Goal: Transaction & Acquisition: Purchase product/service

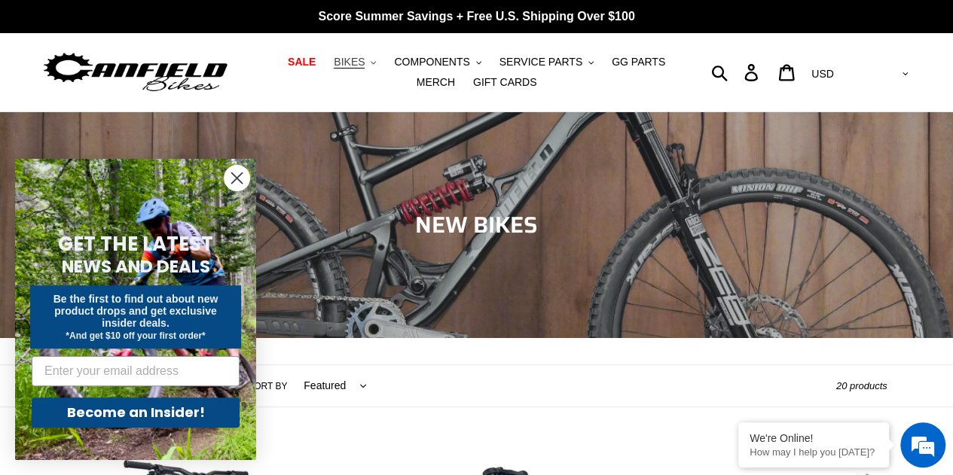
click at [346, 56] on span "BIKES" at bounding box center [349, 62] width 31 height 13
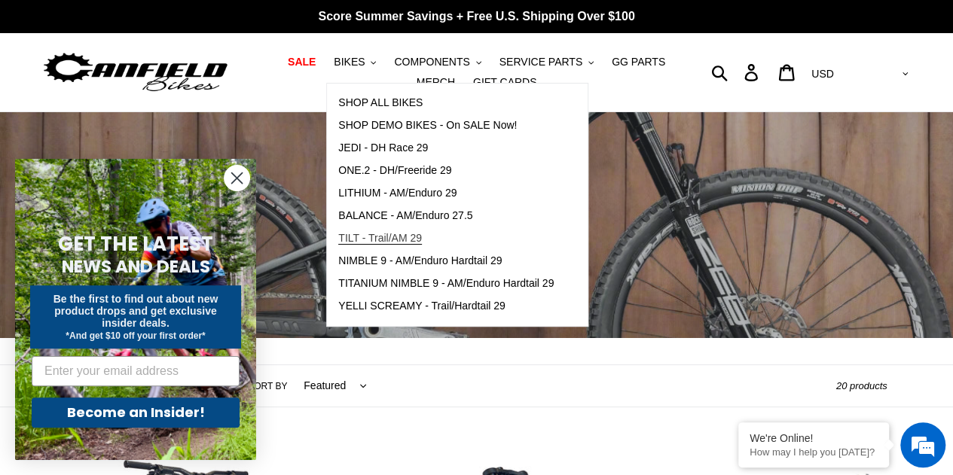
click at [367, 233] on span "TILT - Trail/AM 29" at bounding box center [380, 238] width 84 height 13
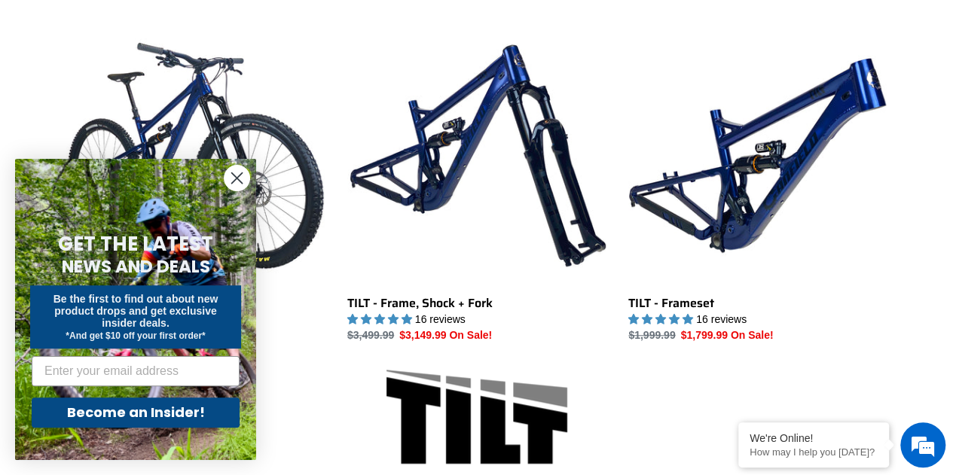
scroll to position [431, 0]
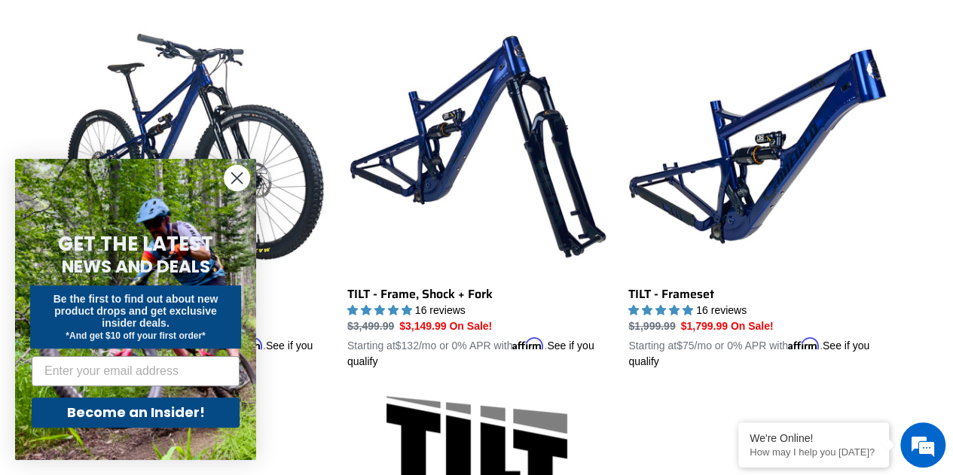
click at [235, 183] on circle "Close dialog" at bounding box center [236, 178] width 25 height 25
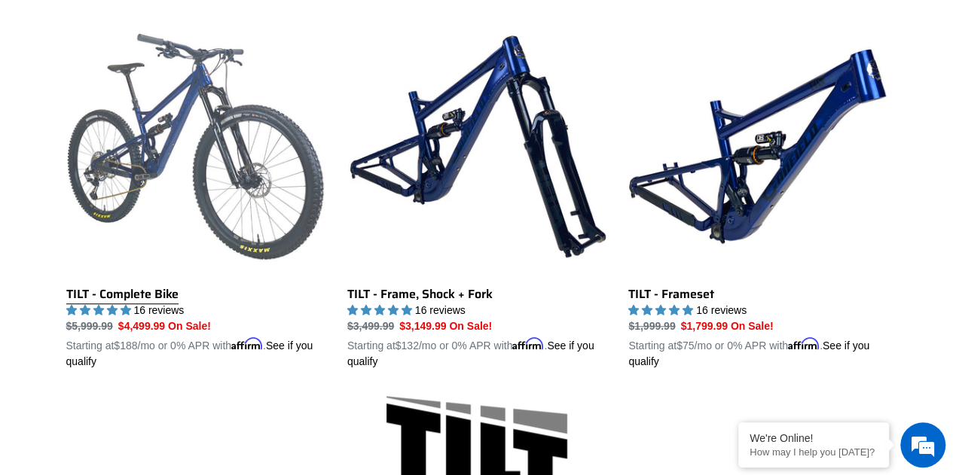
click at [155, 287] on link "TILT - Complete Bike" at bounding box center [195, 193] width 258 height 352
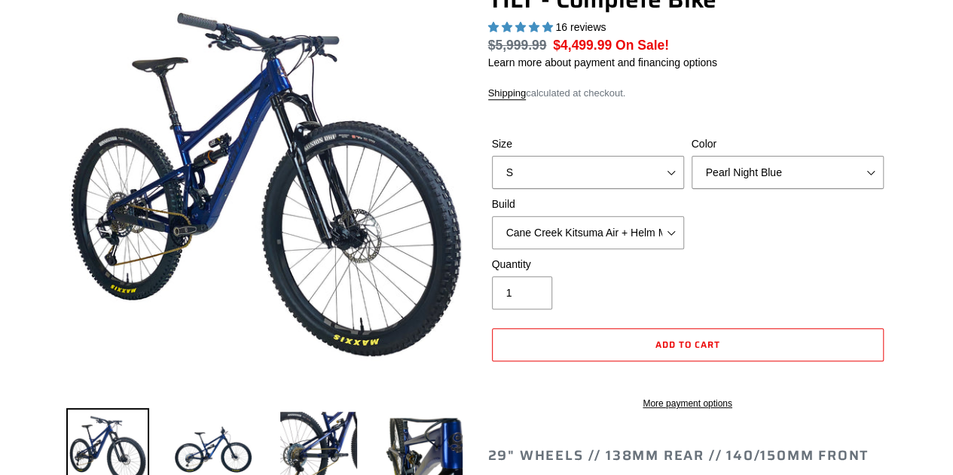
select select "highest-rating"
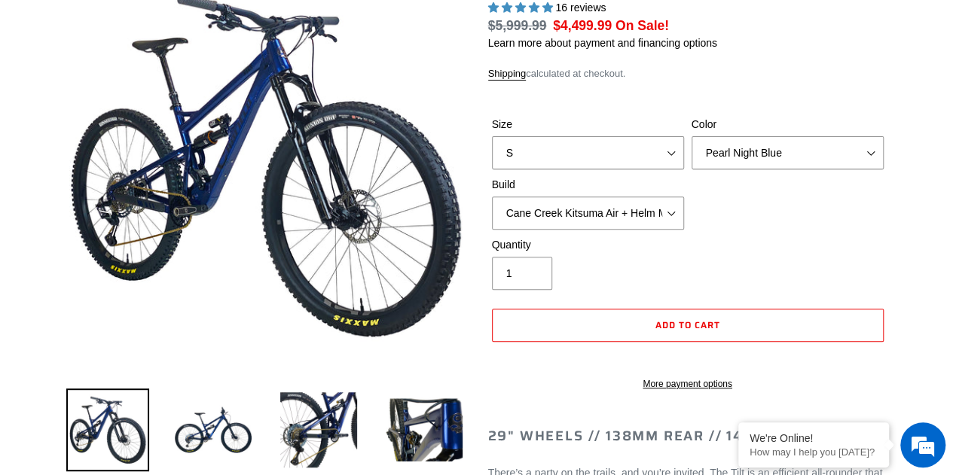
scroll to position [197, 0]
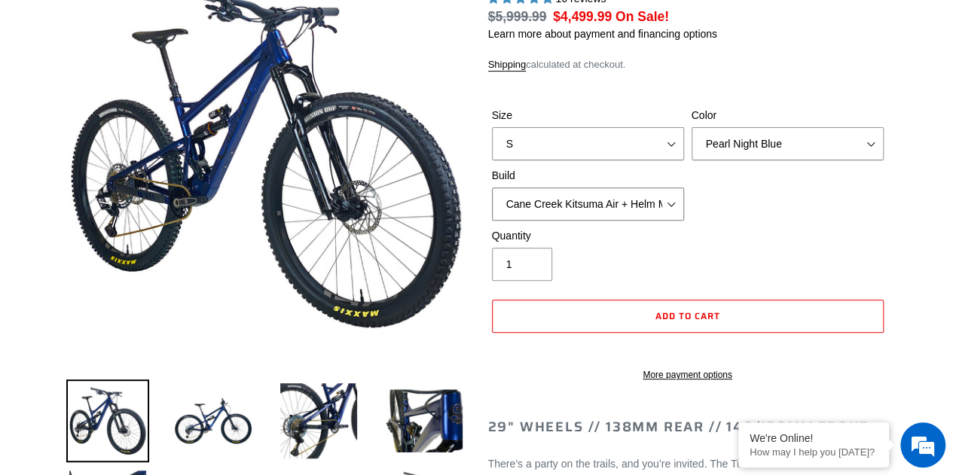
click at [676, 210] on select "Cane Creek Kitsuma Air + Helm MKII 140 + SRAM GX Cane Creek Kitsuma Air + Helm …" at bounding box center [588, 204] width 192 height 33
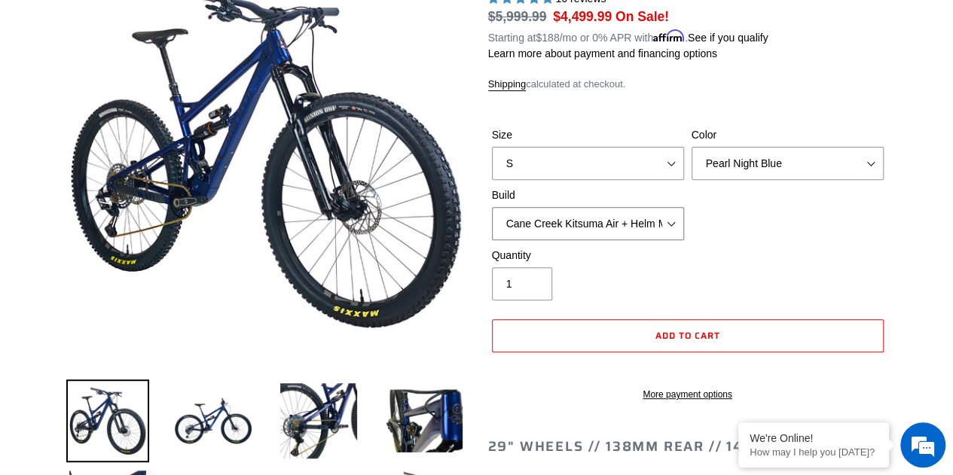
select select "Fox Float X + 36 SL Factory Grip X 140 + SRAM XO"
click at [492, 207] on select "Cane Creek Kitsuma Air + Helm MKII 140 + SRAM GX Cane Creek Kitsuma Air + Helm …" at bounding box center [588, 223] width 192 height 33
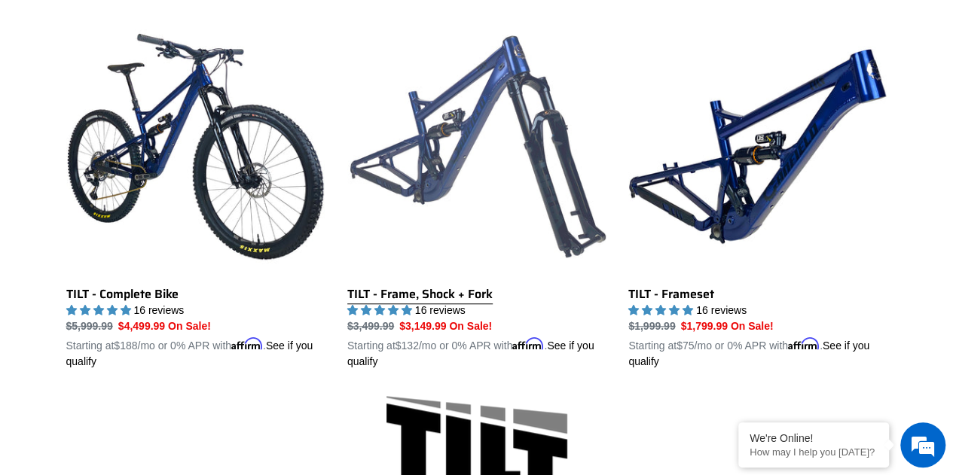
click at [446, 297] on link "TILT - Frame, Shock + Fork" at bounding box center [476, 193] width 258 height 352
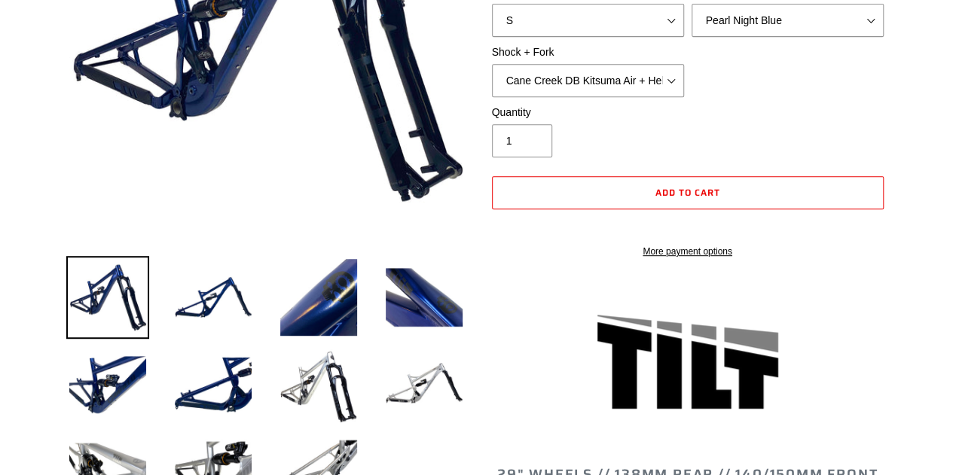
select select "highest-rating"
click at [670, 89] on select "Cane Creek DB Kitsuma Air + Helm MKII 140mm Cane Creek DB Kitsuma Air + Fox 36 …" at bounding box center [588, 80] width 192 height 33
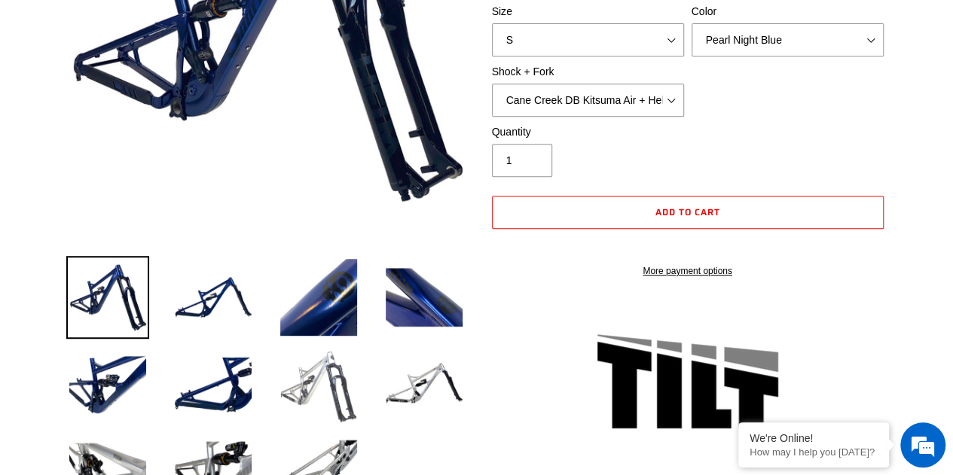
click at [325, 391] on img at bounding box center [318, 384] width 83 height 83
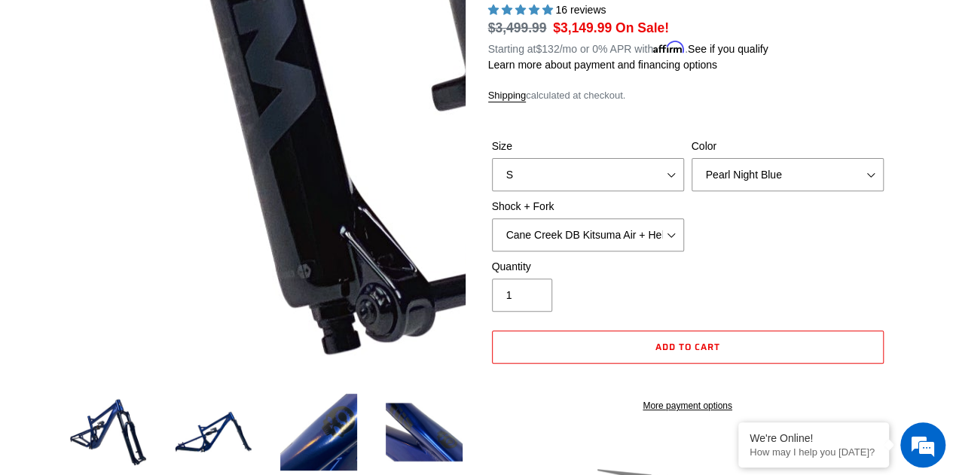
scroll to position [185, 0]
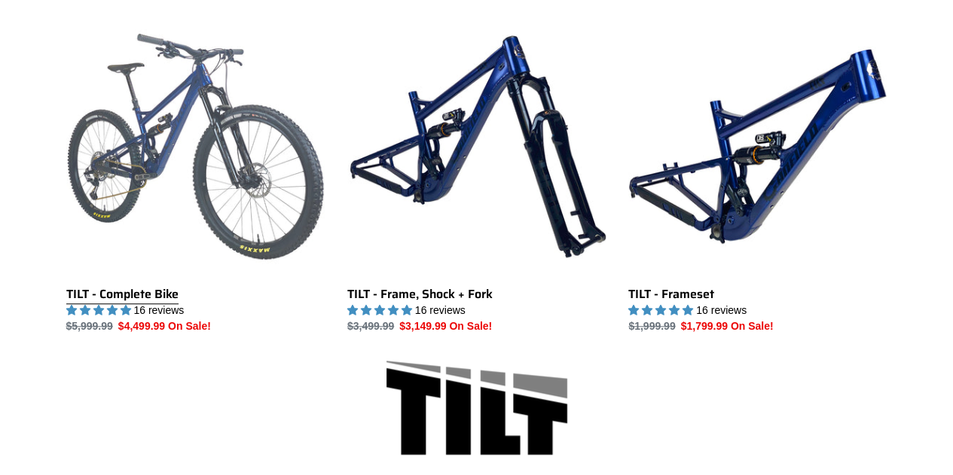
scroll to position [431, 0]
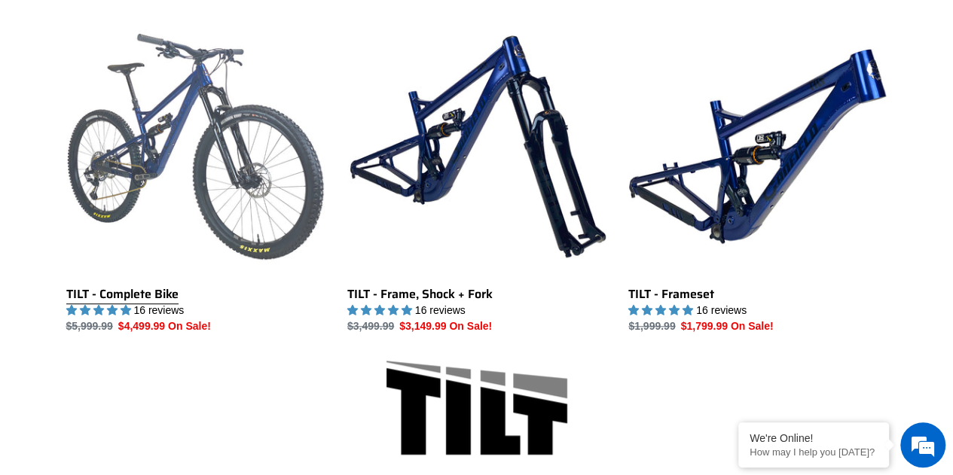
click at [148, 291] on link "TILT - Complete Bike" at bounding box center [195, 175] width 258 height 317
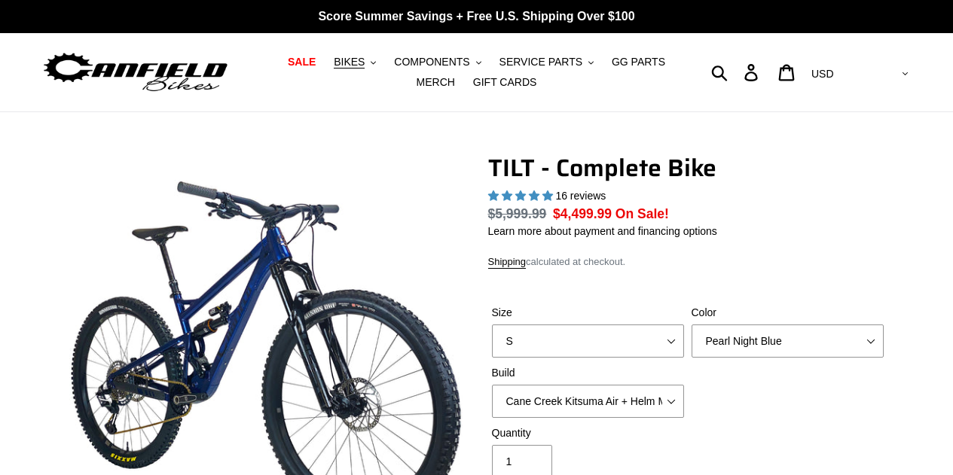
select select "highest-rating"
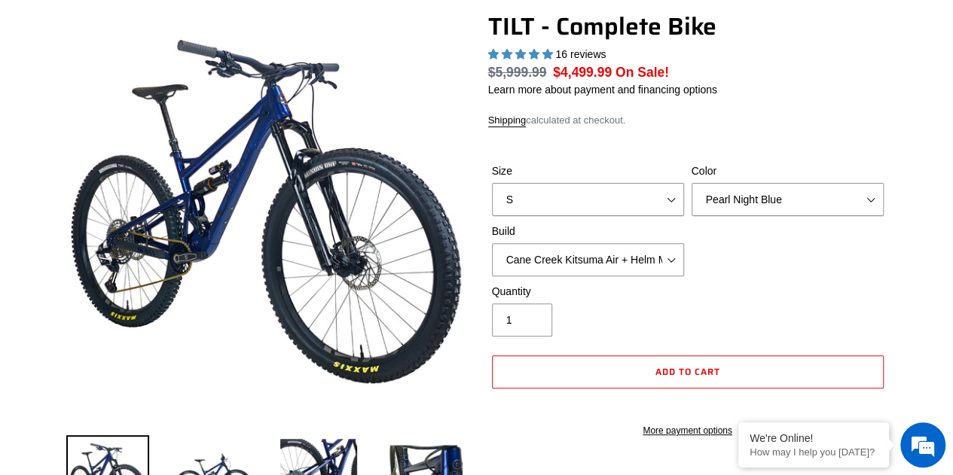
scroll to position [144, 0]
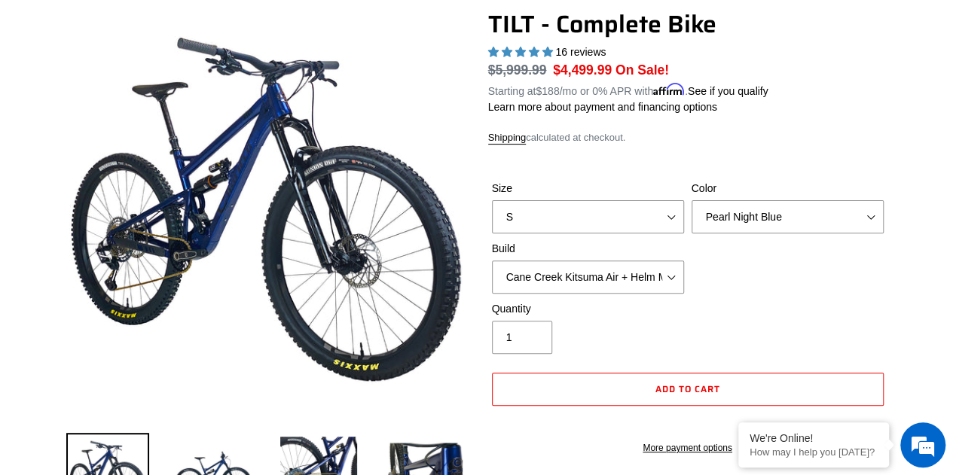
click at [661, 258] on div "Build Cane Creek Kitsuma Air + Helm MKII 140 + SRAM GX Cane Creek Kitsuma Air +…" at bounding box center [588, 267] width 200 height 53
click at [660, 273] on select "Cane Creek Kitsuma Air + Helm MKII 140 + SRAM GX Cane Creek Kitsuma Air + Helm …" at bounding box center [588, 277] width 192 height 33
select select "Fox Float X + 36 SL Factory Grip X 140 + SRAM XO"
click at [492, 261] on select "Cane Creek Kitsuma Air + Helm MKII 140 + SRAM GX Cane Creek Kitsuma Air + Helm …" at bounding box center [588, 277] width 192 height 33
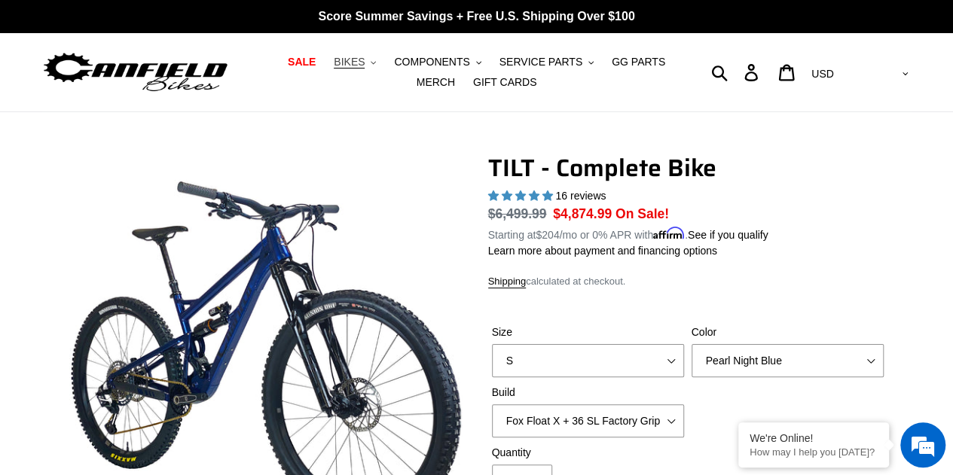
click at [341, 56] on span "BIKES" at bounding box center [349, 62] width 31 height 13
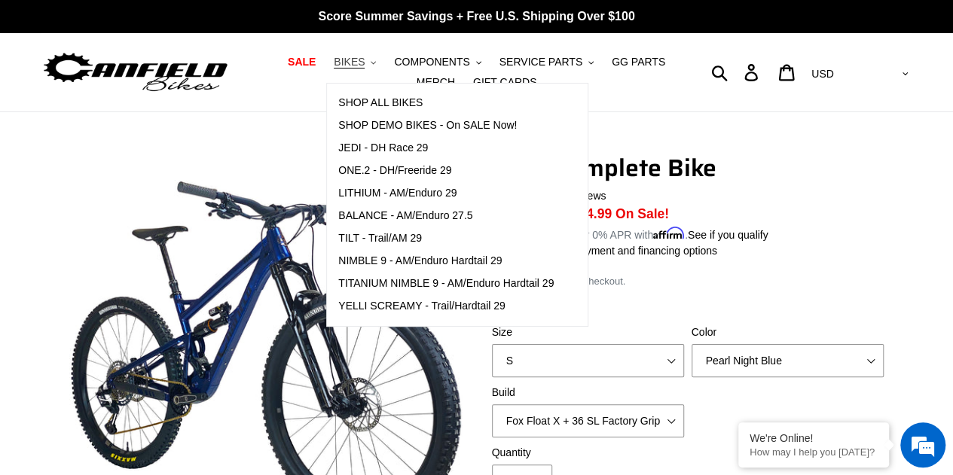
click at [341, 56] on span "BIKES" at bounding box center [349, 62] width 31 height 13
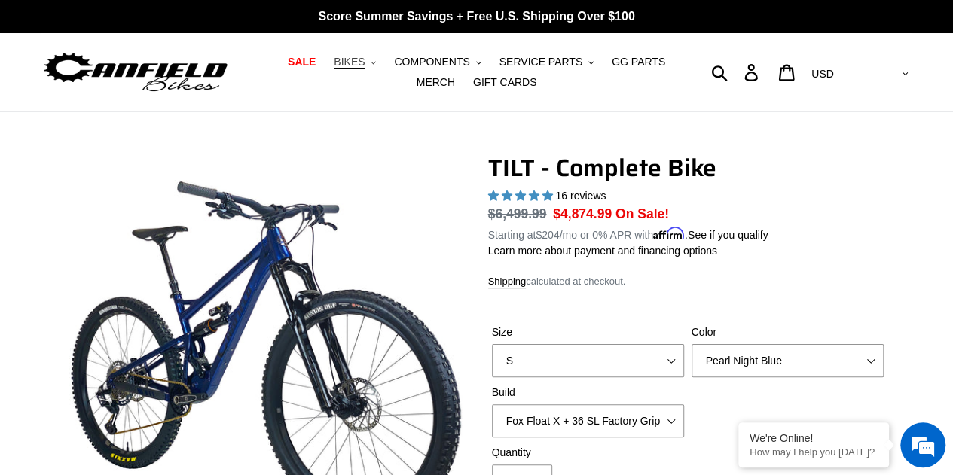
click at [341, 56] on span "BIKES" at bounding box center [349, 62] width 31 height 13
click at [340, 65] on span "BIKES" at bounding box center [349, 62] width 31 height 13
click at [370, 64] on icon "button" at bounding box center [372, 62] width 5 height 3
click at [339, 63] on span "BIKES" at bounding box center [349, 62] width 31 height 13
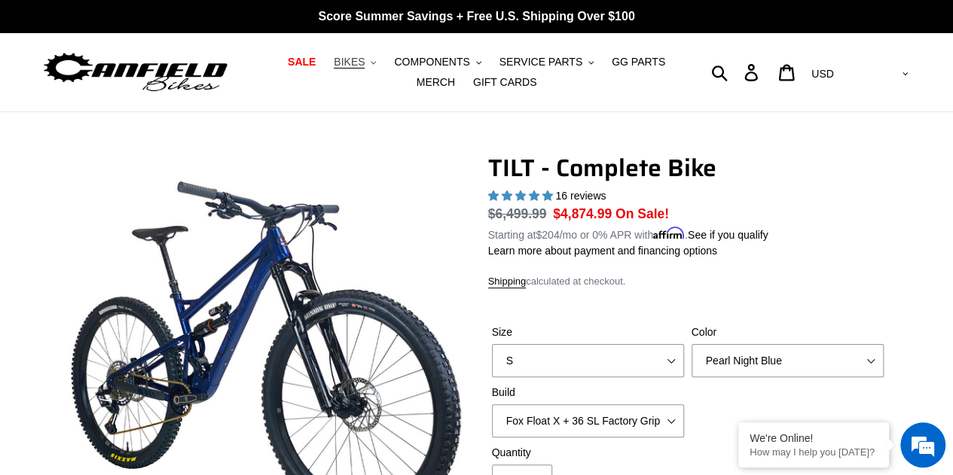
click at [339, 63] on span "BIKES" at bounding box center [349, 62] width 31 height 13
click at [194, 84] on img at bounding box center [135, 72] width 188 height 47
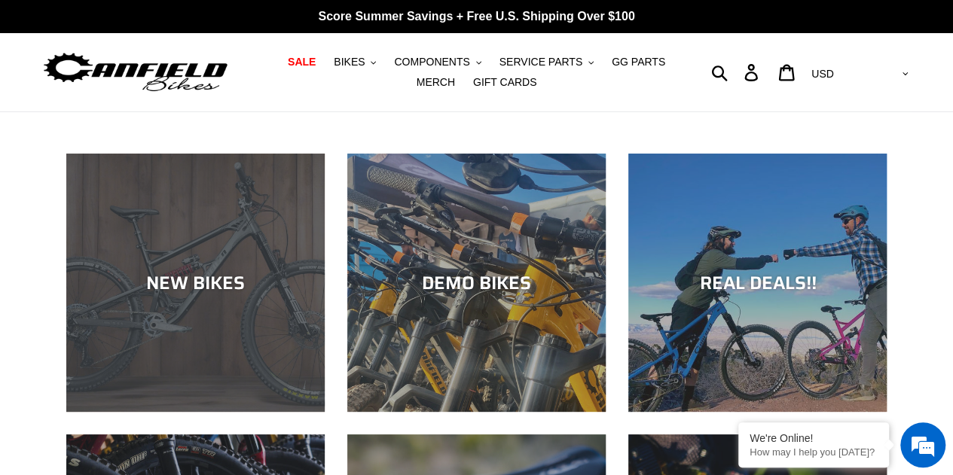
click at [157, 284] on div "NEW BIKES" at bounding box center [195, 283] width 258 height 22
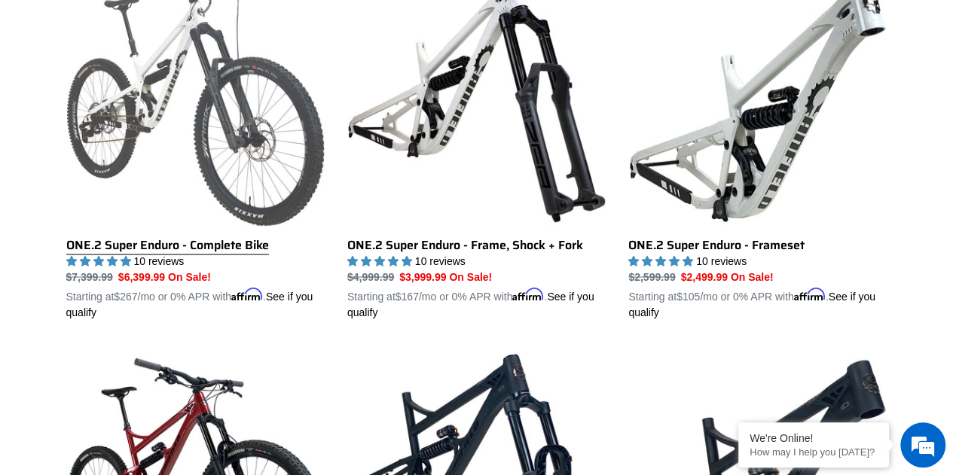
click at [188, 253] on link "ONE.2 Super Enduro - Complete Bike" at bounding box center [195, 144] width 258 height 352
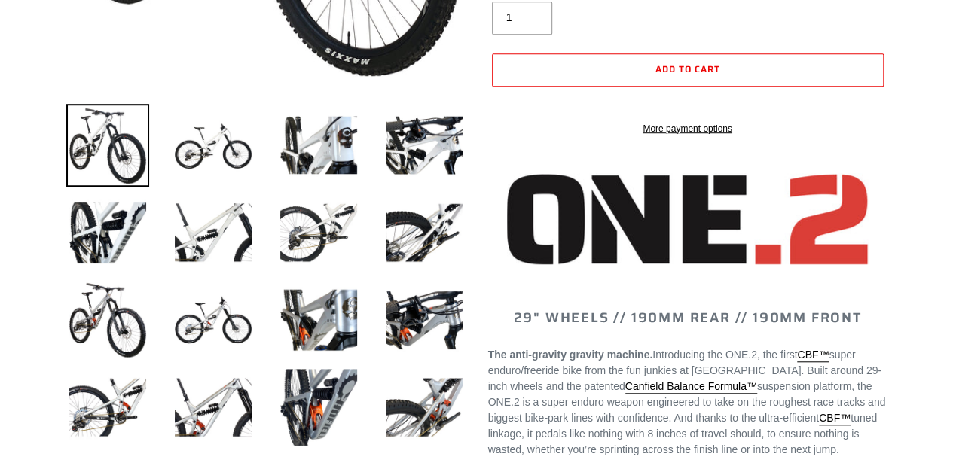
select select "highest-rating"
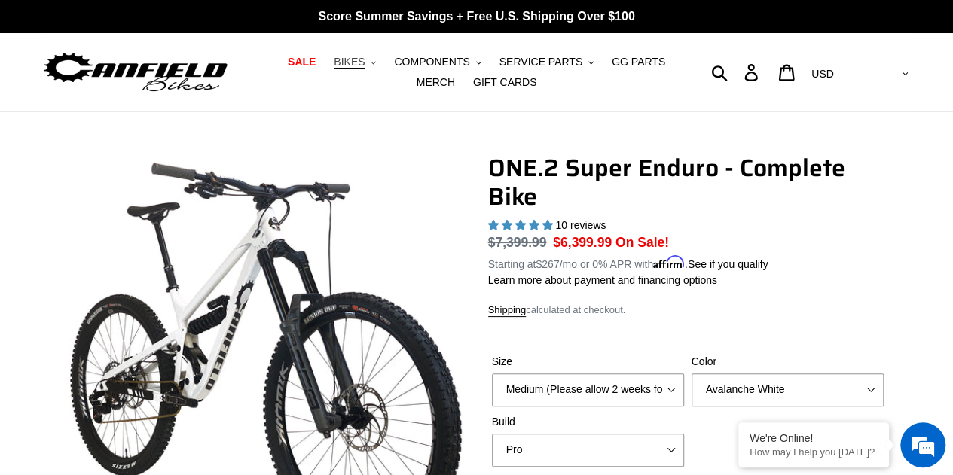
click at [343, 56] on span "BIKES" at bounding box center [349, 62] width 31 height 13
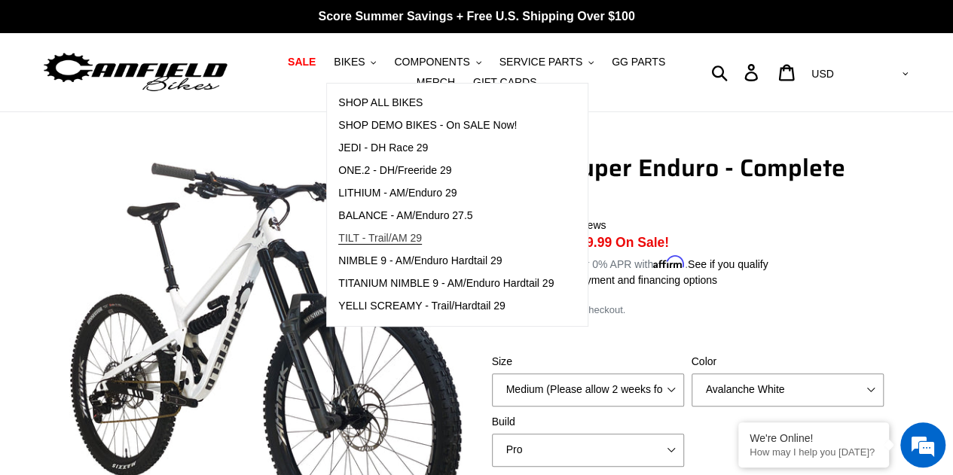
click at [360, 233] on span "TILT - Trail/AM 29" at bounding box center [380, 238] width 84 height 13
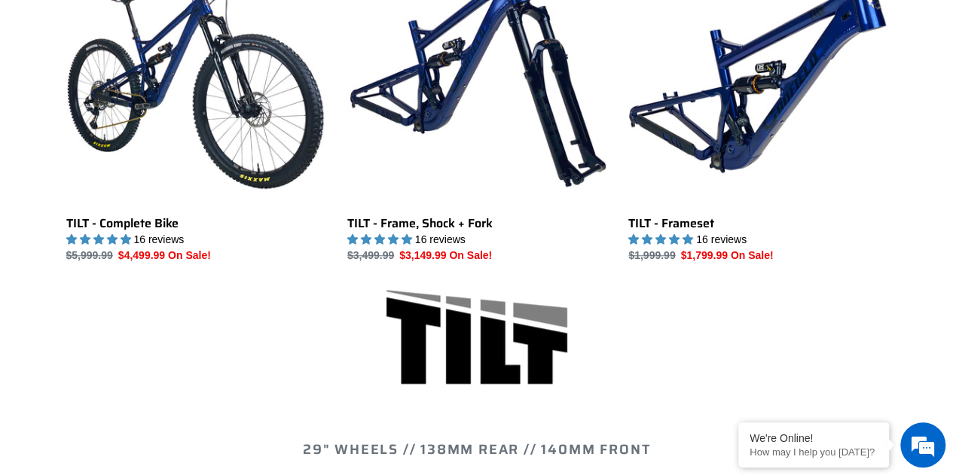
scroll to position [520, 0]
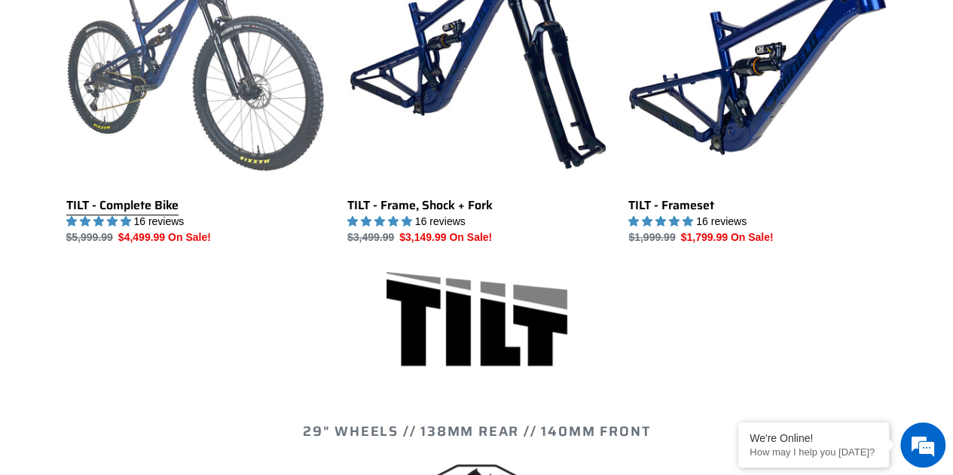
click at [156, 200] on link "TILT - Complete Bike" at bounding box center [195, 86] width 258 height 317
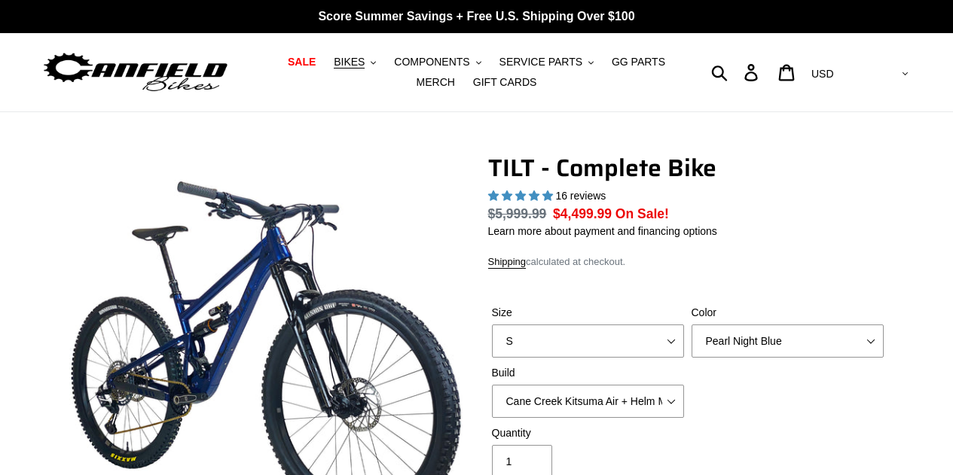
select select "highest-rating"
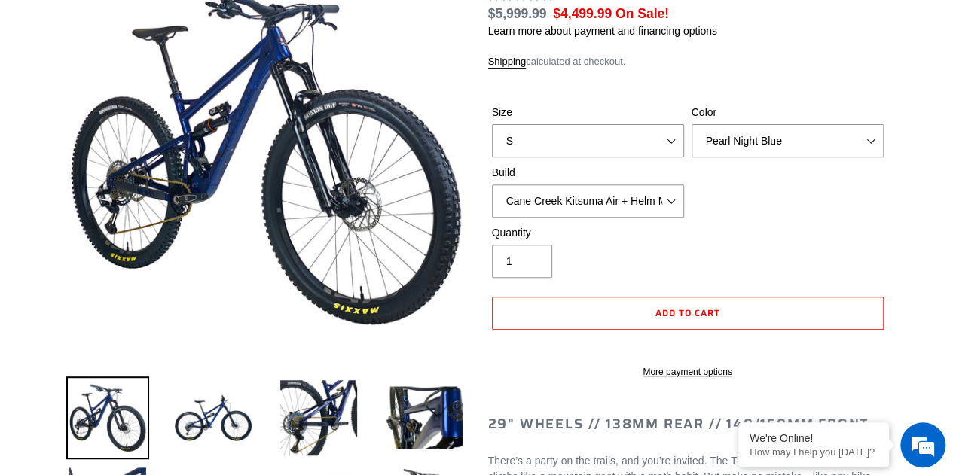
scroll to position [200, 0]
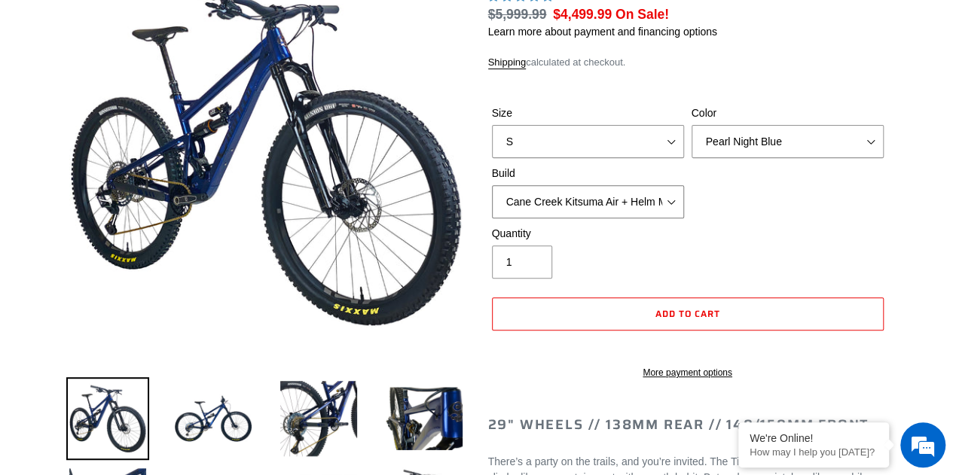
click at [663, 203] on select "Cane Creek Kitsuma Air + Helm MKII 140 + SRAM GX Cane Creek Kitsuma Air + Helm …" at bounding box center [588, 201] width 192 height 33
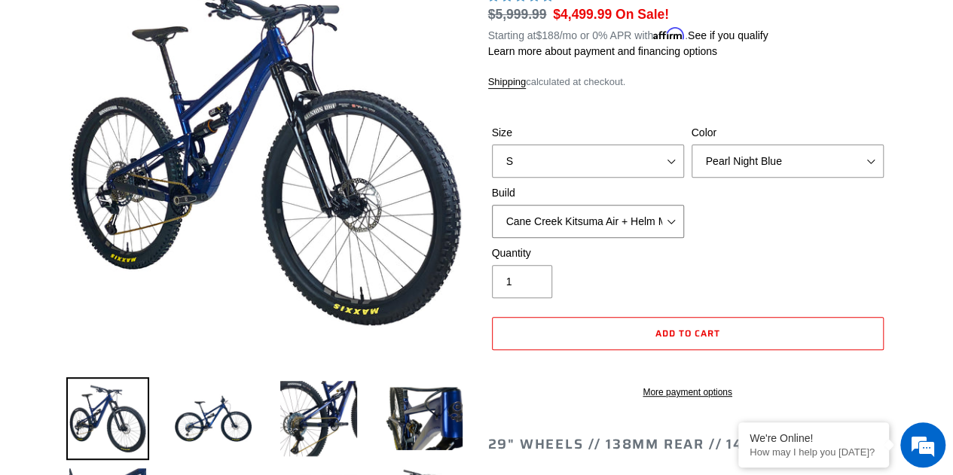
scroll to position [0, 0]
select select "Fox Float X + 36 SL Factory Grip X 140 + SRAM XO"
click at [492, 205] on select "Cane Creek Kitsuma Air + Helm MKII 140 + SRAM GX Cane Creek Kitsuma Air + Helm …" at bounding box center [588, 221] width 192 height 33
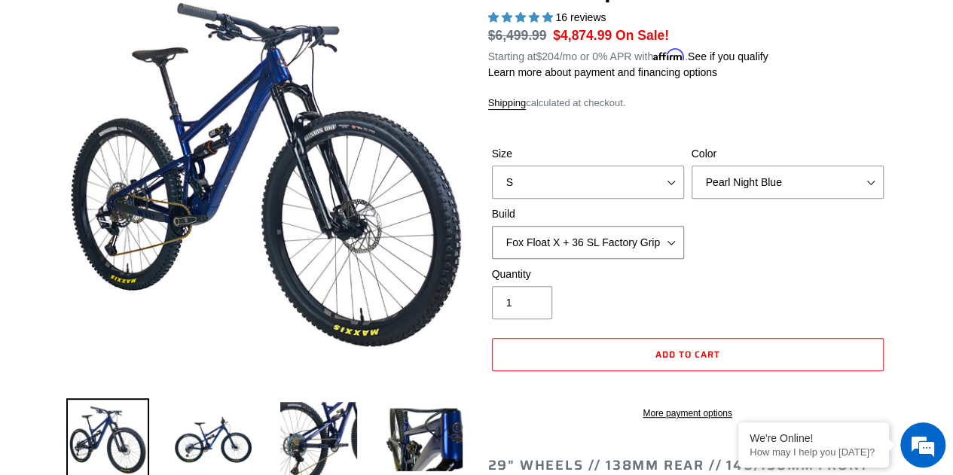
scroll to position [177, 0]
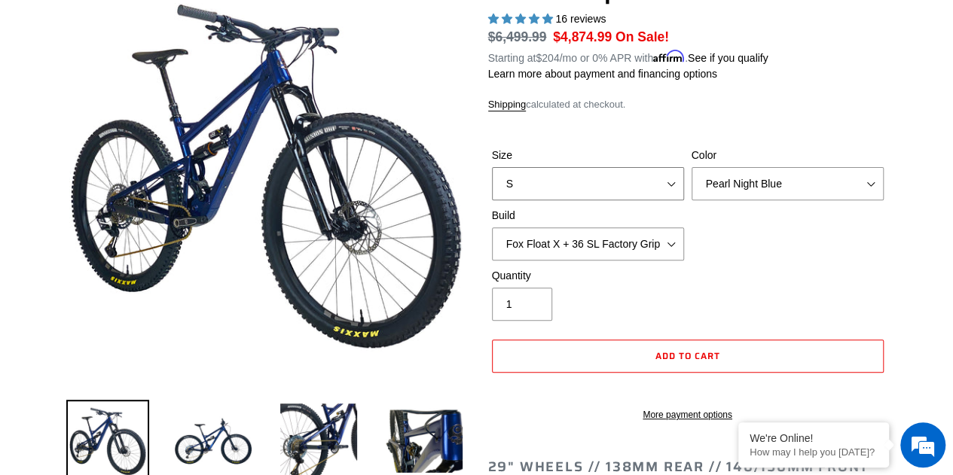
click at [658, 181] on select "S M L" at bounding box center [588, 183] width 192 height 33
select select "L"
click at [492, 167] on select "S M L" at bounding box center [588, 183] width 192 height 33
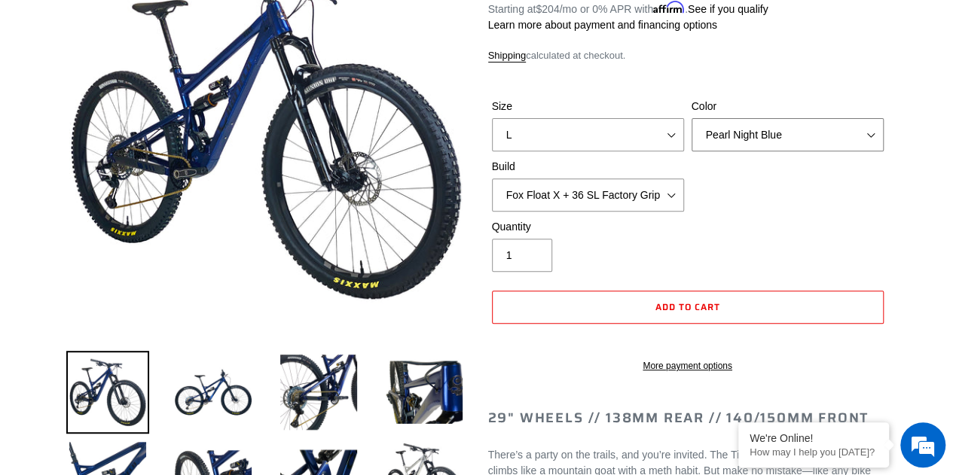
click at [849, 139] on select "Pearl Night Blue Stealth Silver Raw" at bounding box center [787, 134] width 192 height 33
select select "Stealth Silver"
click at [691, 118] on select "Pearl Night Blue Stealth Silver Raw" at bounding box center [787, 134] width 192 height 33
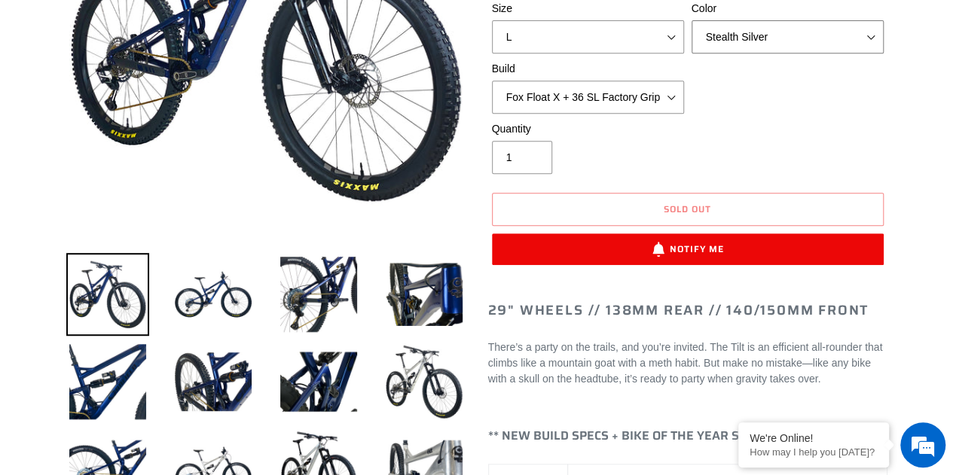
scroll to position [329, 0]
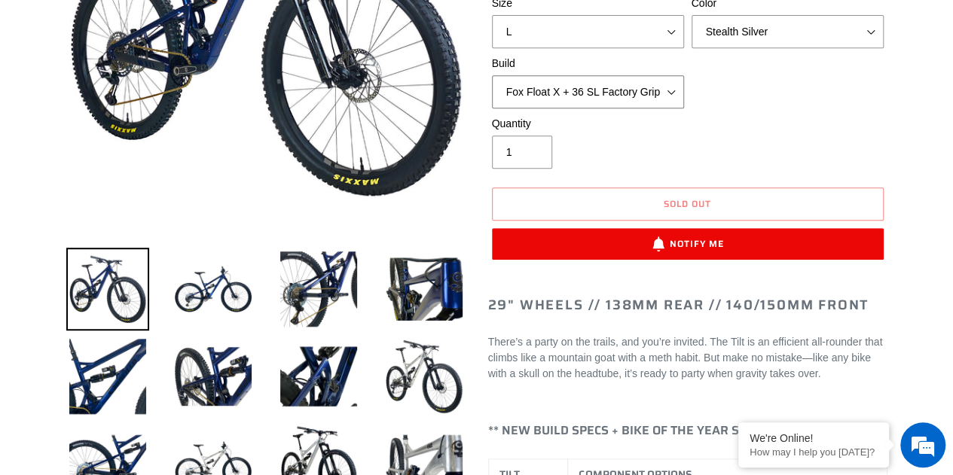
click at [669, 91] on select "Cane Creek Kitsuma Air + Helm MKII 140 + SRAM GX Cane Creek Kitsuma Air + Helm …" at bounding box center [588, 91] width 192 height 33
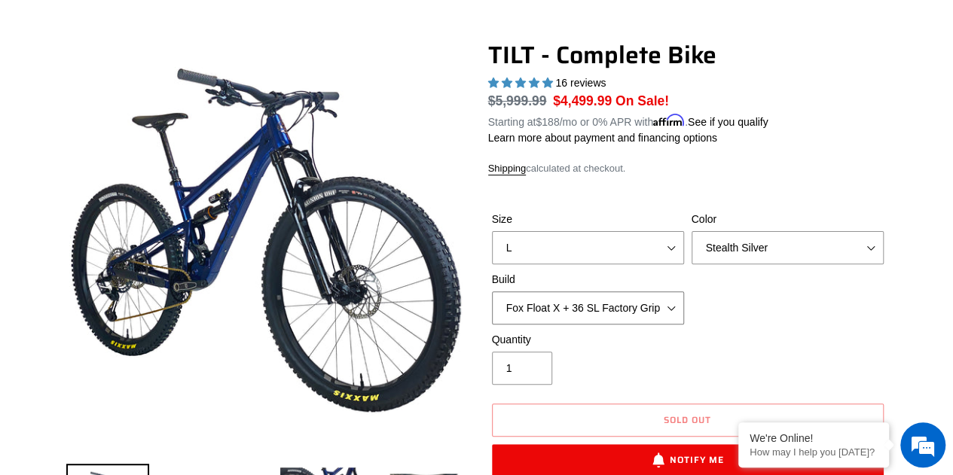
scroll to position [110, 0]
